Goal: Find contact information: Find contact information

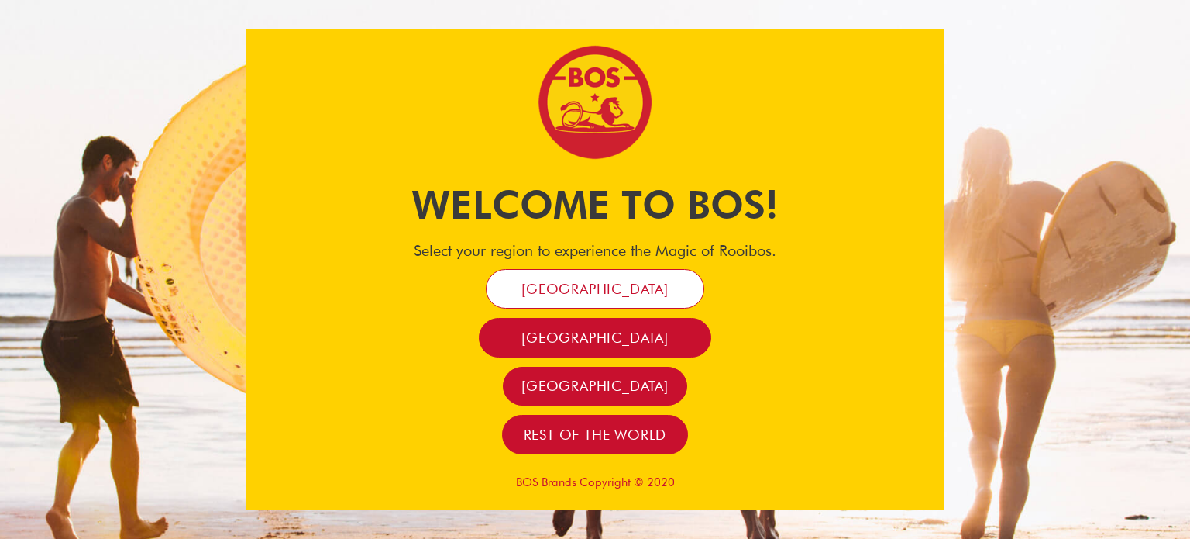
click at [598, 284] on span "[GEOGRAPHIC_DATA]" at bounding box center [595, 289] width 147 height 18
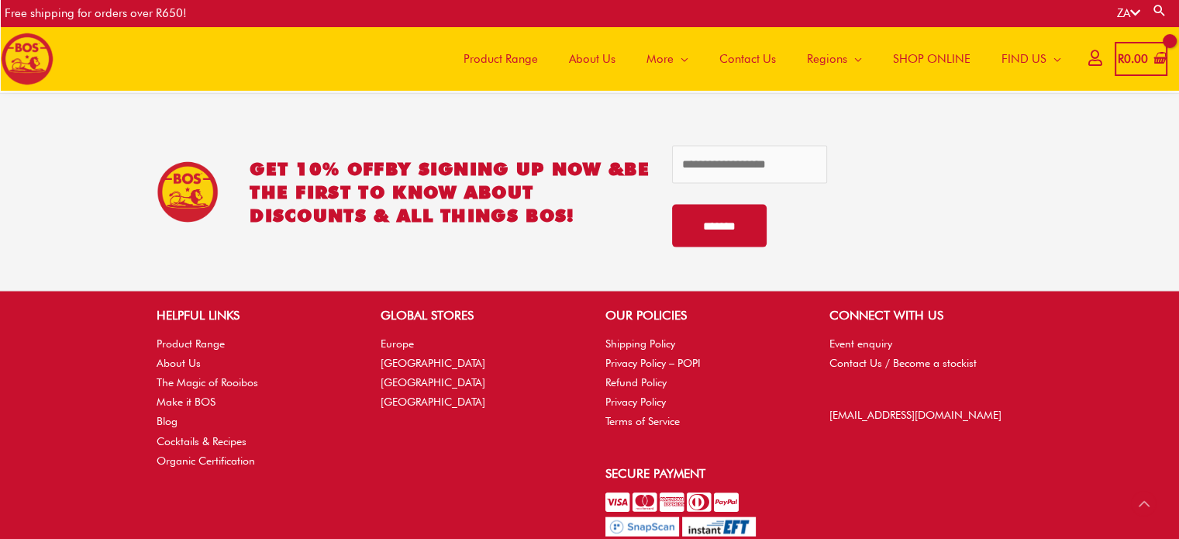
scroll to position [3328, 0]
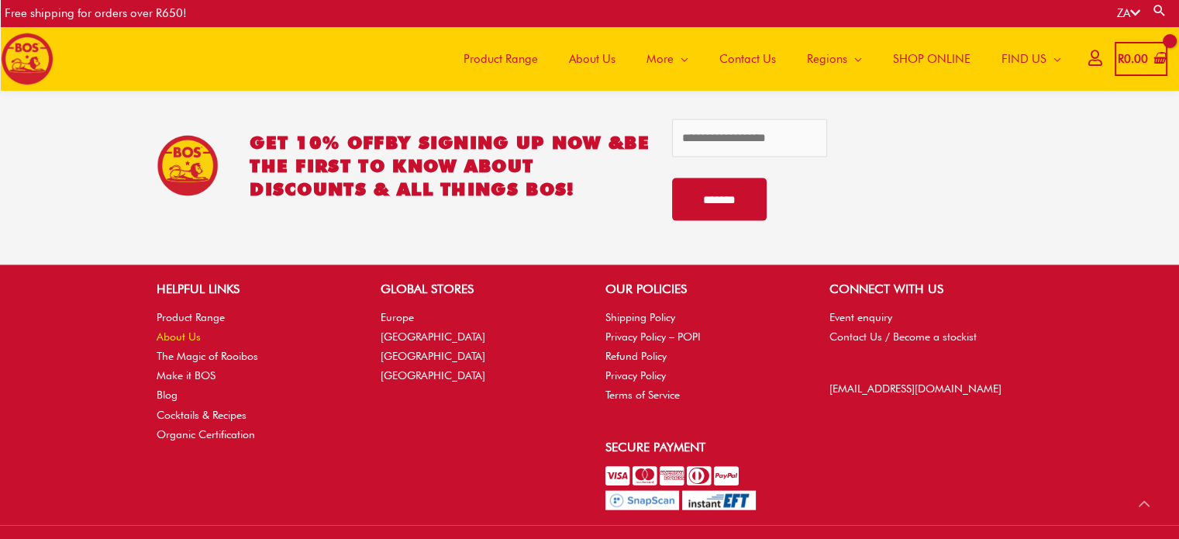
click at [181, 339] on link "About Us" at bounding box center [179, 336] width 44 height 12
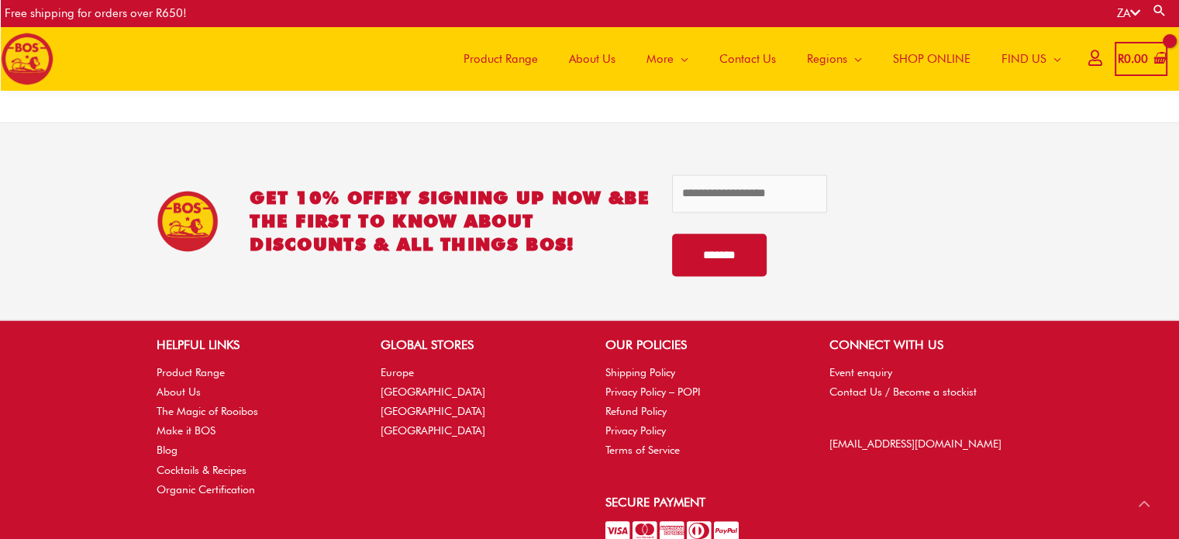
scroll to position [2317, 0]
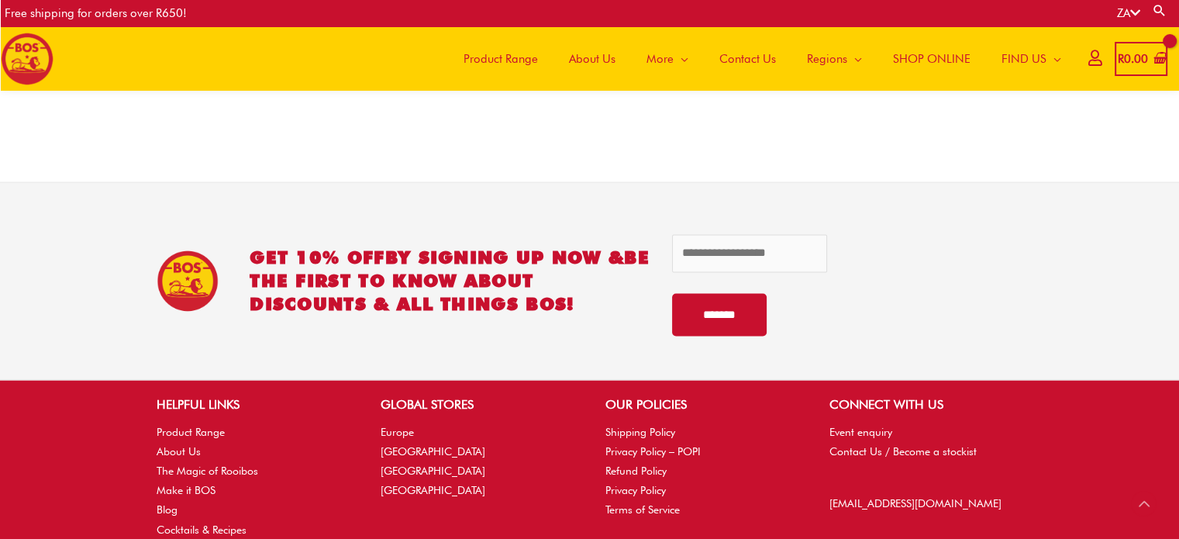
scroll to position [2314, 0]
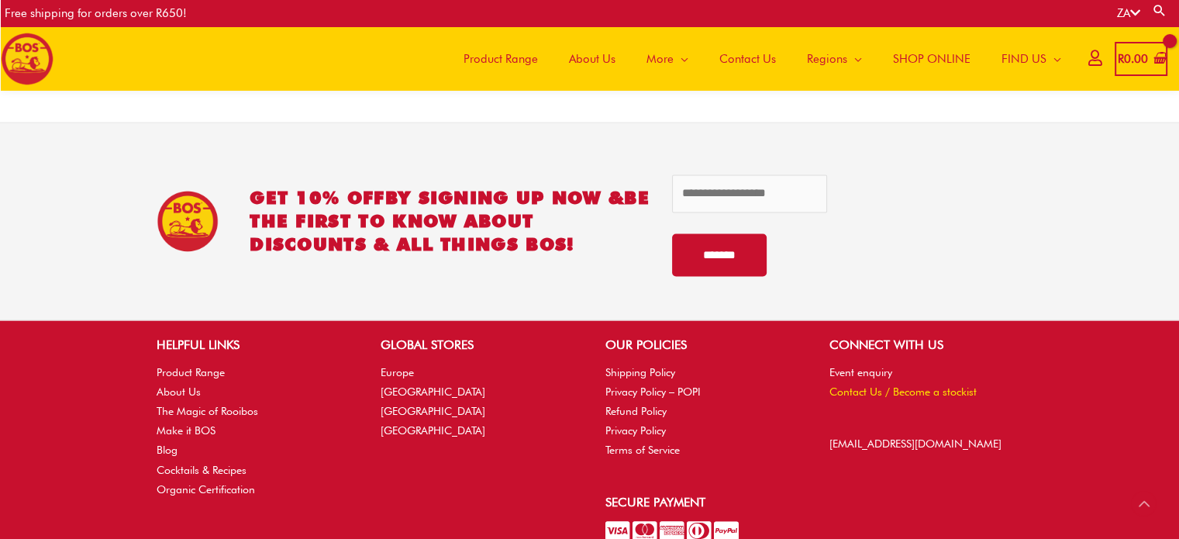
click at [849, 385] on link "Contact Us / Become a stockist" at bounding box center [902, 391] width 147 height 12
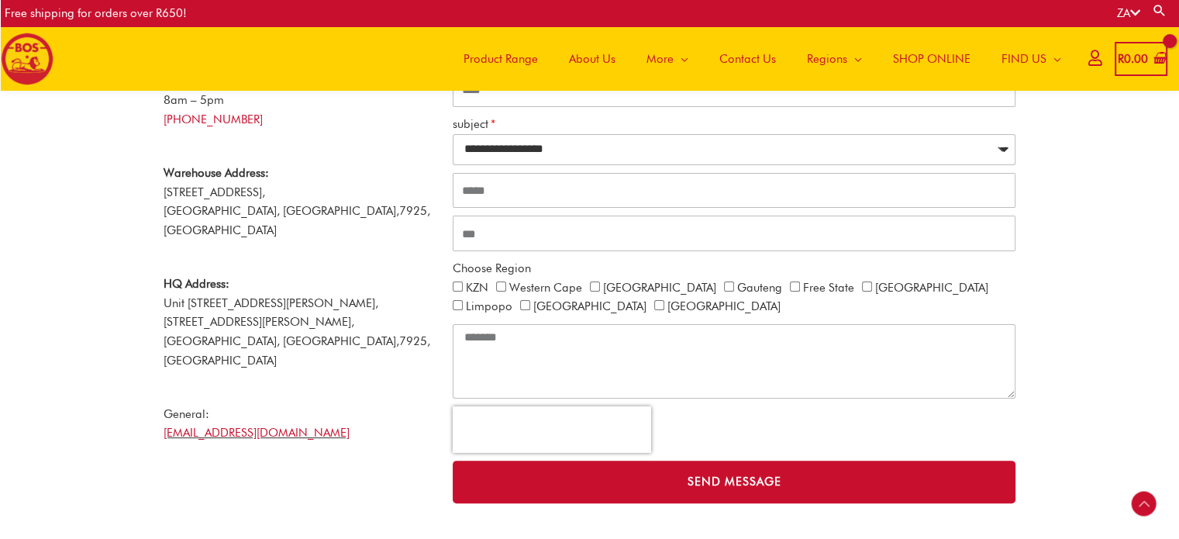
scroll to position [310, 0]
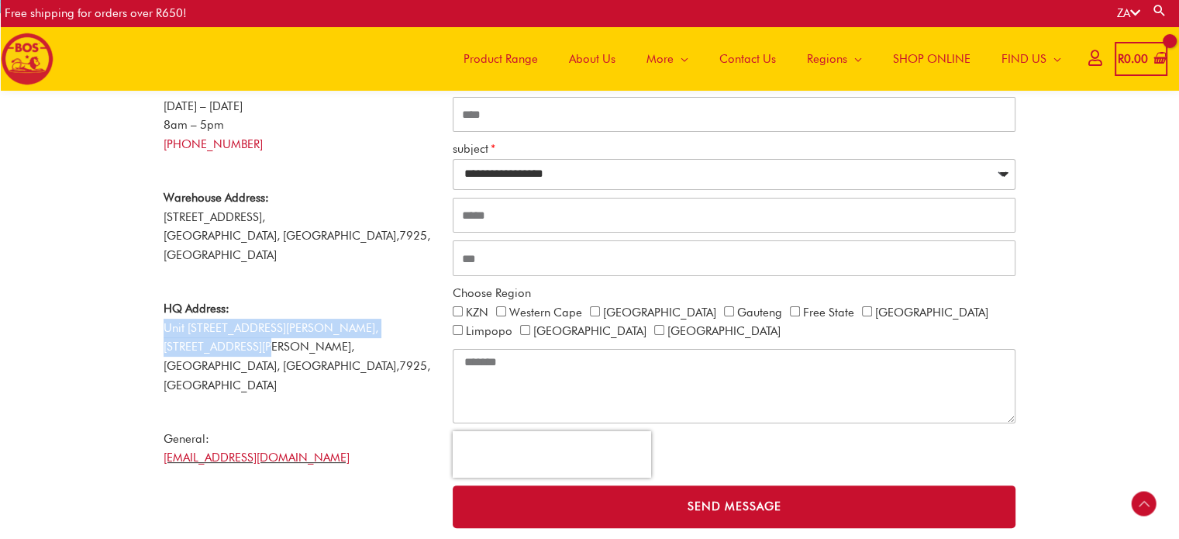
drag, startPoint x: 164, startPoint y: 308, endPoint x: 412, endPoint y: 309, distance: 248.8
click at [412, 309] on p "HQ Address: [STREET_ADDRESS][PERSON_NAME][PERSON_NAME]" at bounding box center [301, 347] width 274 height 96
drag, startPoint x: 179, startPoint y: 326, endPoint x: 217, endPoint y: 328, distance: 38.0
click at [217, 339] on span "[STREET_ADDRESS][PERSON_NAME]," at bounding box center [259, 346] width 191 height 14
